Goal: Navigation & Orientation: Find specific page/section

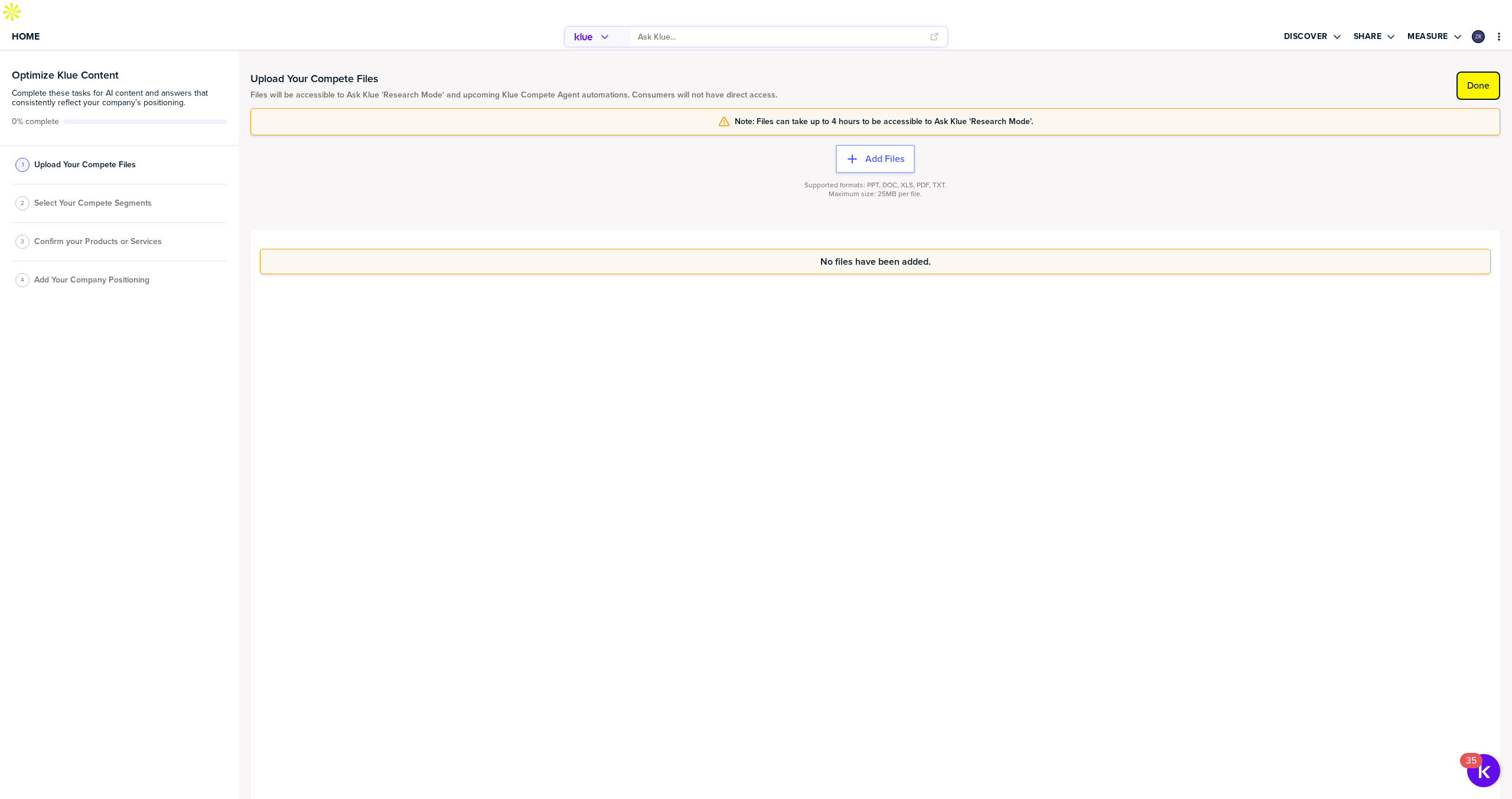
click at [1473, 80] on label "Done" at bounding box center [1478, 85] width 22 height 12
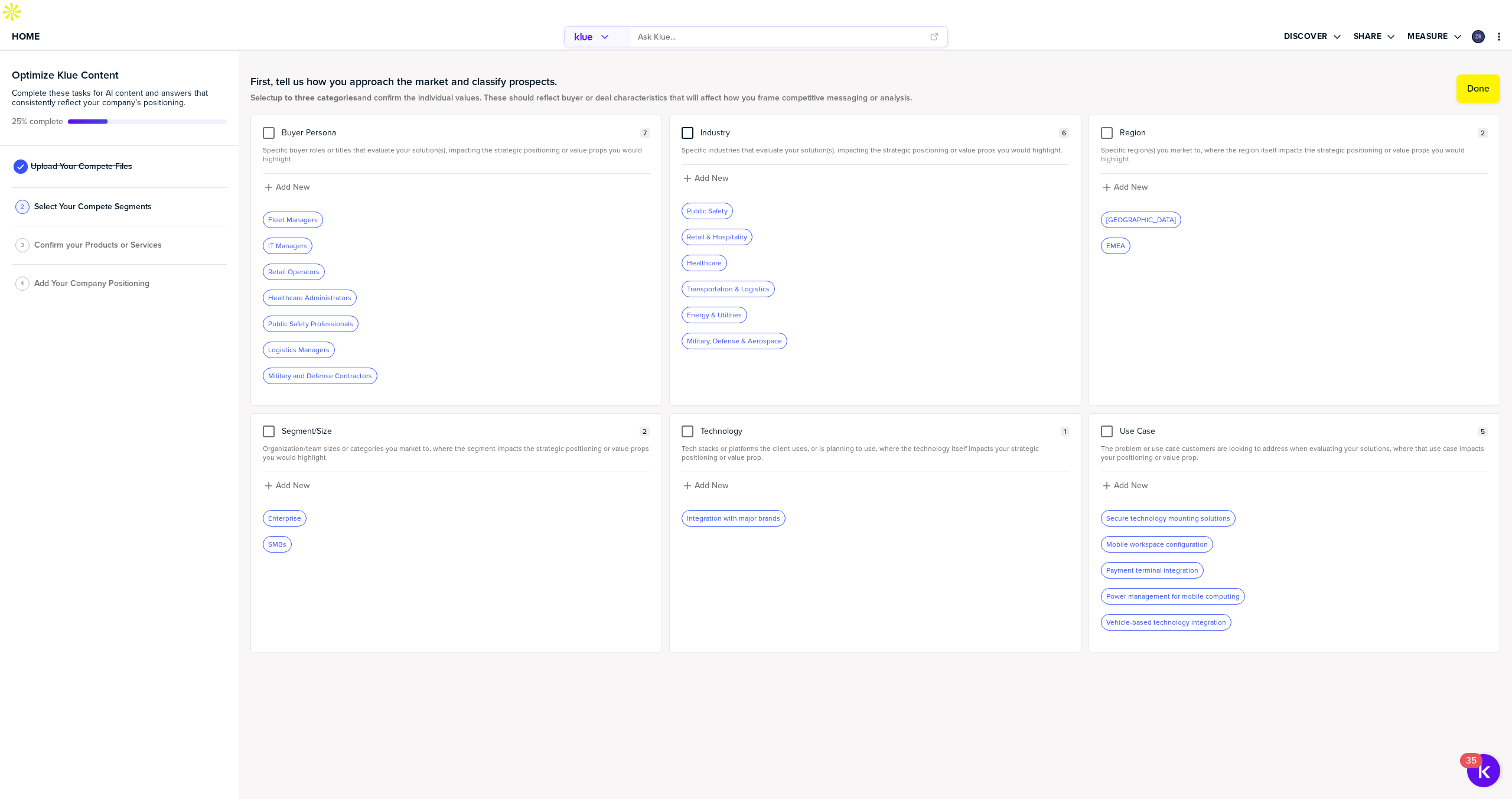
click at [687, 127] on div at bounding box center [687, 133] width 12 height 12
click at [687, 127] on input "checkbox" at bounding box center [687, 127] width 0 height 0
click at [264, 127] on div at bounding box center [268, 133] width 12 height 12
click at [269, 127] on input "checkbox" at bounding box center [269, 127] width 0 height 0
click at [1474, 83] on label "Done" at bounding box center [1478, 89] width 22 height 12
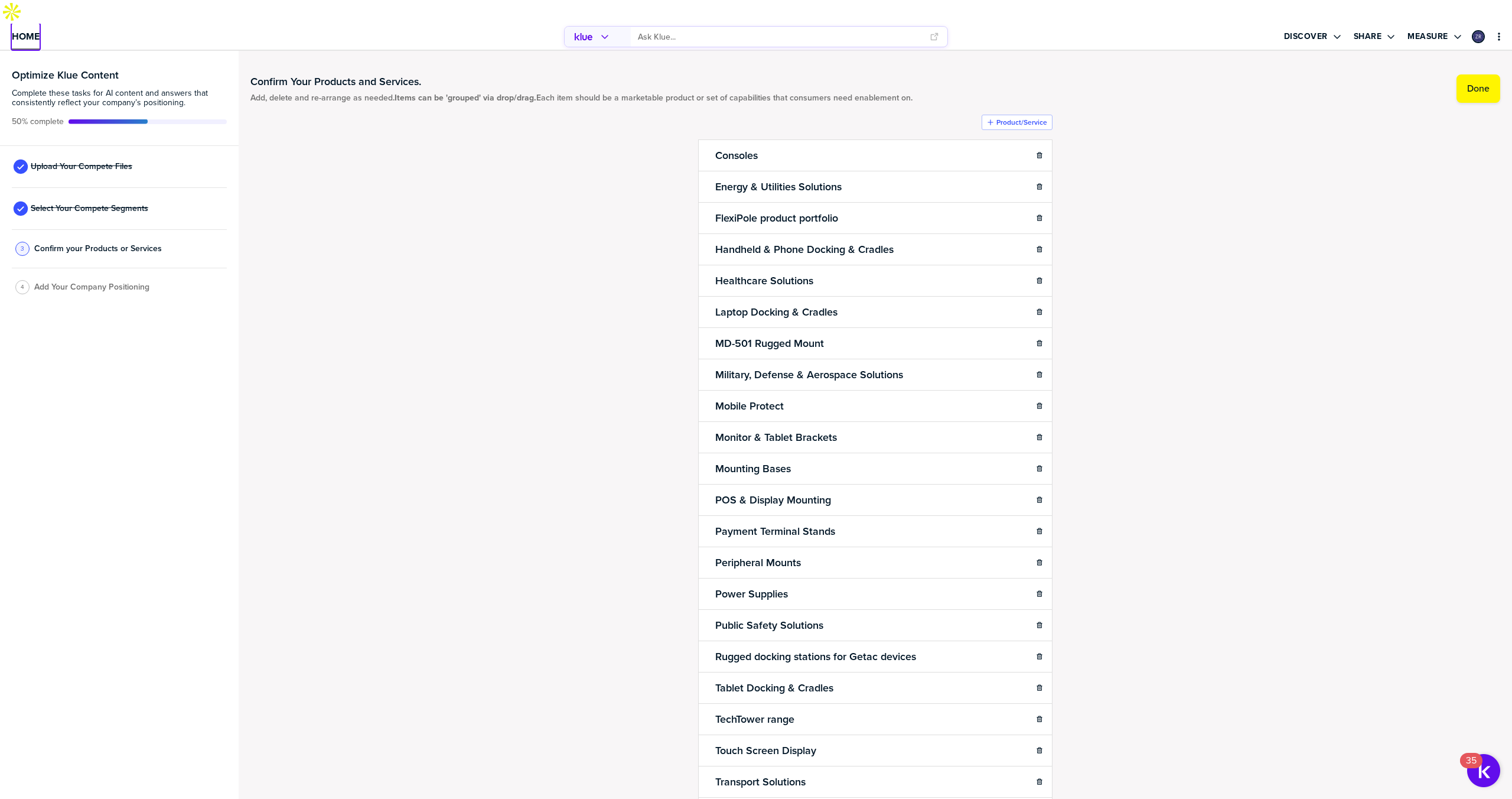
click at [27, 32] on span "Home" at bounding box center [25, 37] width 28 height 10
